Goal: Information Seeking & Learning: Find specific fact

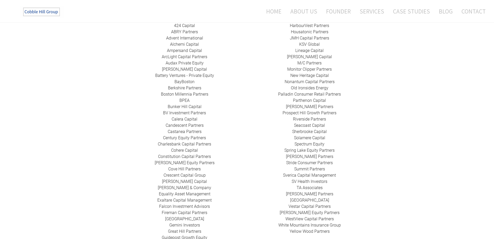
scroll to position [156, 0]
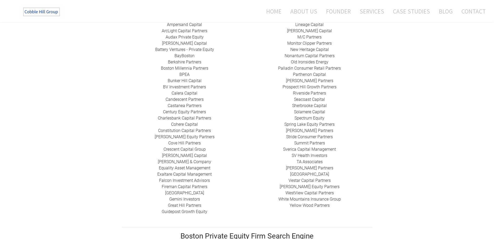
click at [192, 203] on link "Great Hill Partners ​" at bounding box center [184, 205] width 33 height 5
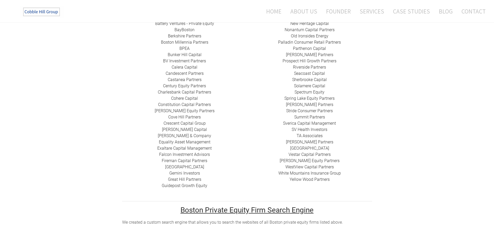
click at [334, 176] on div "HarbourVest Partners Housatonic Partners ​JMH Capital Partners ​KSV Global Line…" at bounding box center [309, 77] width 125 height 212
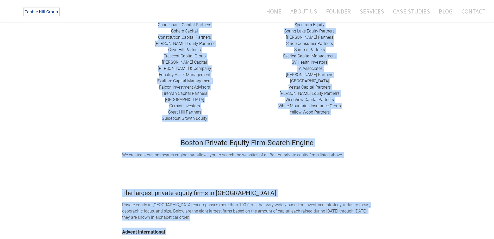
scroll to position [403, 0]
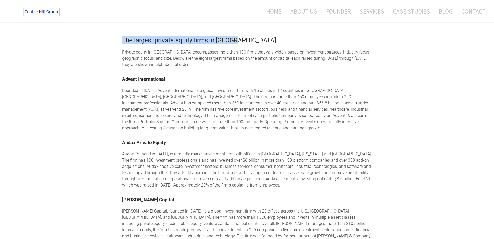
drag, startPoint x: 209, startPoint y: 109, endPoint x: 245, endPoint y: 32, distance: 84.6
click at [245, 32] on div "Boston Private Equity Firms Private equity firms in Boston The Cobble Hill Grou…" at bounding box center [247, 116] width 250 height 944
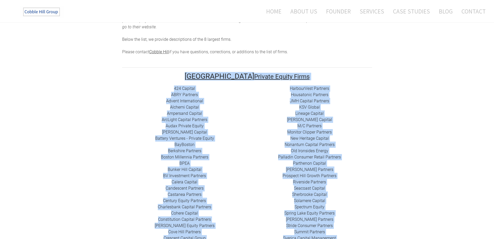
scroll to position [64, 0]
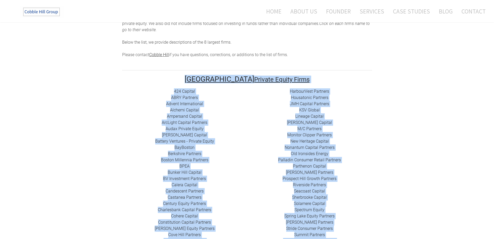
click at [221, 89] on div "424 Capital ​ABRY Partners Advent International Alchemi Capital ​Ampersand Capi…" at bounding box center [184, 198] width 125 height 219
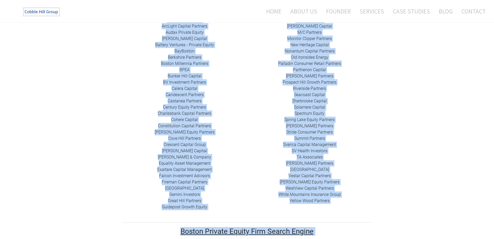
scroll to position [169, 0]
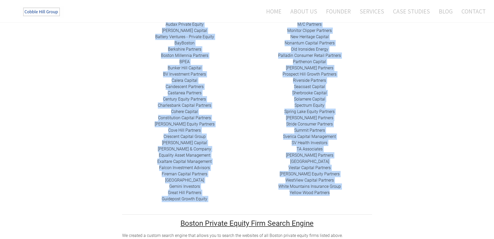
drag, startPoint x: 207, startPoint y: 74, endPoint x: 339, endPoint y: 197, distance: 179.6
drag, startPoint x: 339, startPoint y: 197, endPoint x: 319, endPoint y: 186, distance: 22.5
copy div "Boston Private Equity Firms 424 Capital ​ABRY Partners Advent International Alc…"
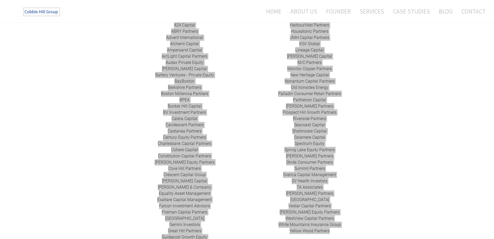
scroll to position [0, 0]
